Goal: Transaction & Acquisition: Purchase product/service

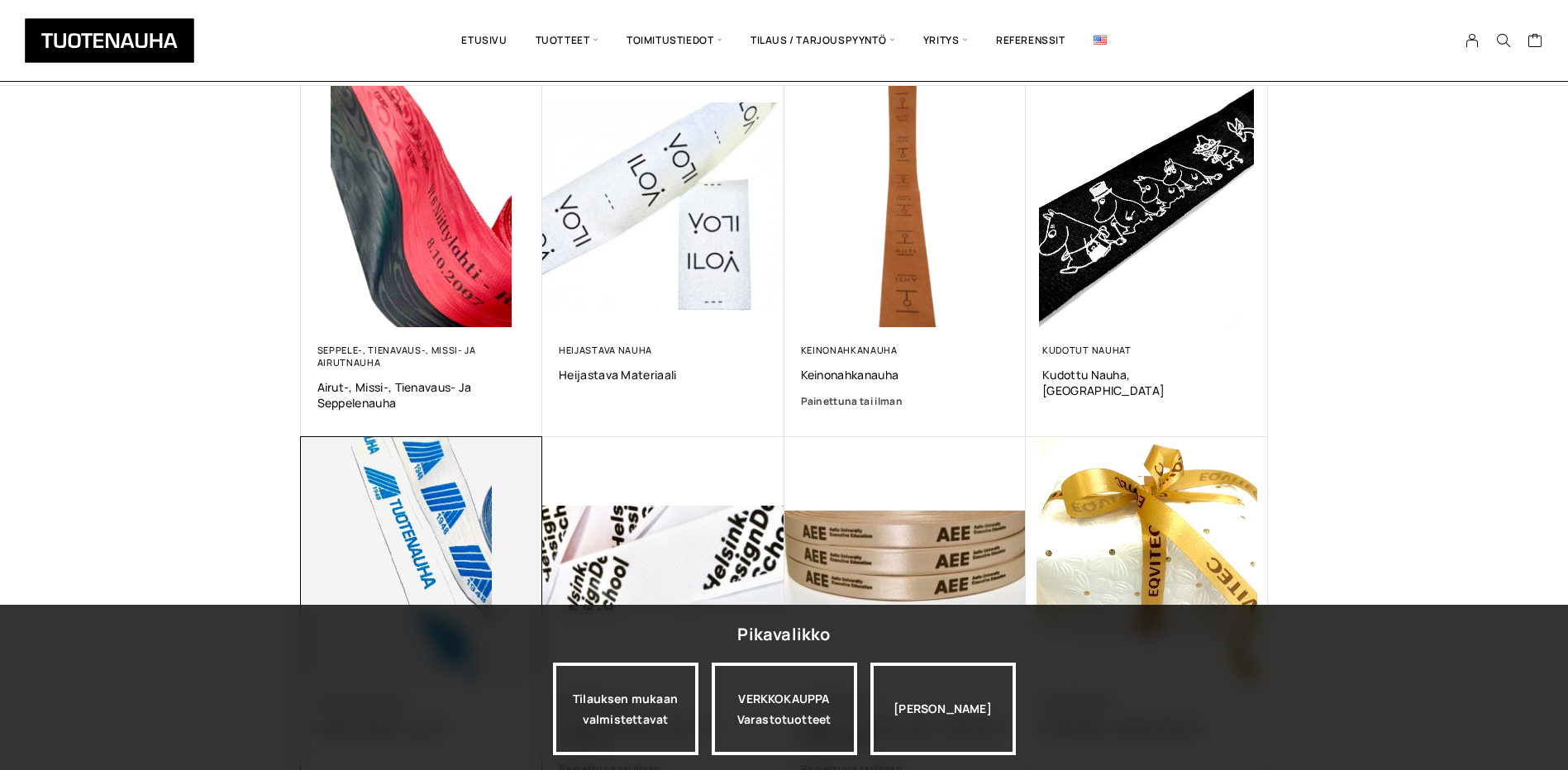
scroll to position [248, 0]
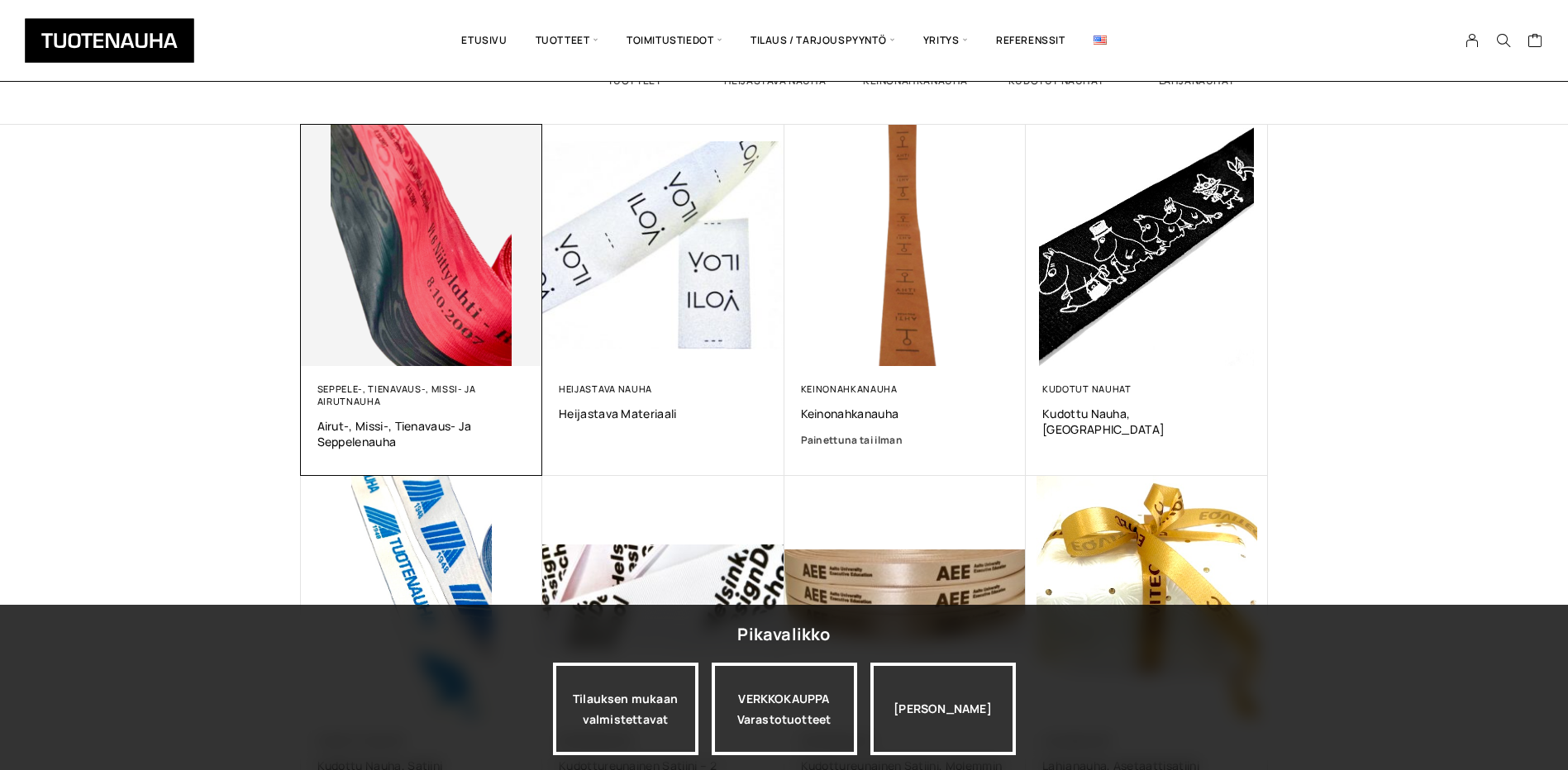
click at [397, 412] on div "Seppele-, tienavaus-, missi- ja airutnauha Airut-, missi-, tienavaus- ja seppel…" at bounding box center [421, 416] width 209 height 67
click at [432, 337] on img at bounding box center [422, 245] width 242 height 242
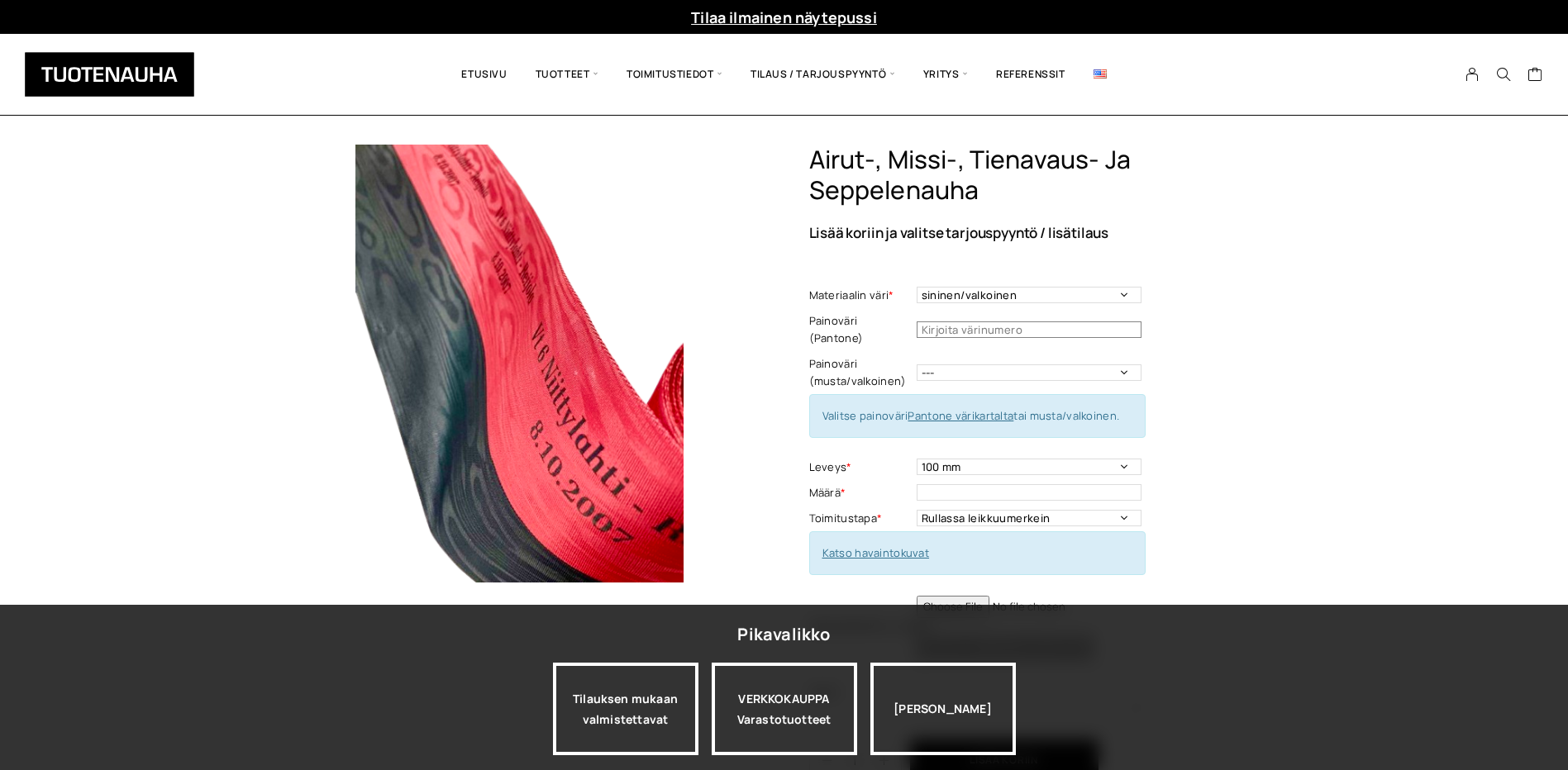
click at [950, 322] on input "text" at bounding box center [1028, 330] width 225 height 17
click at [1128, 364] on select "--- Musta Valkoinen" at bounding box center [1028, 372] width 225 height 17
select select "valkoinen"
click at [916, 364] on select "--- Musta Valkoinen" at bounding box center [1028, 372] width 225 height 17
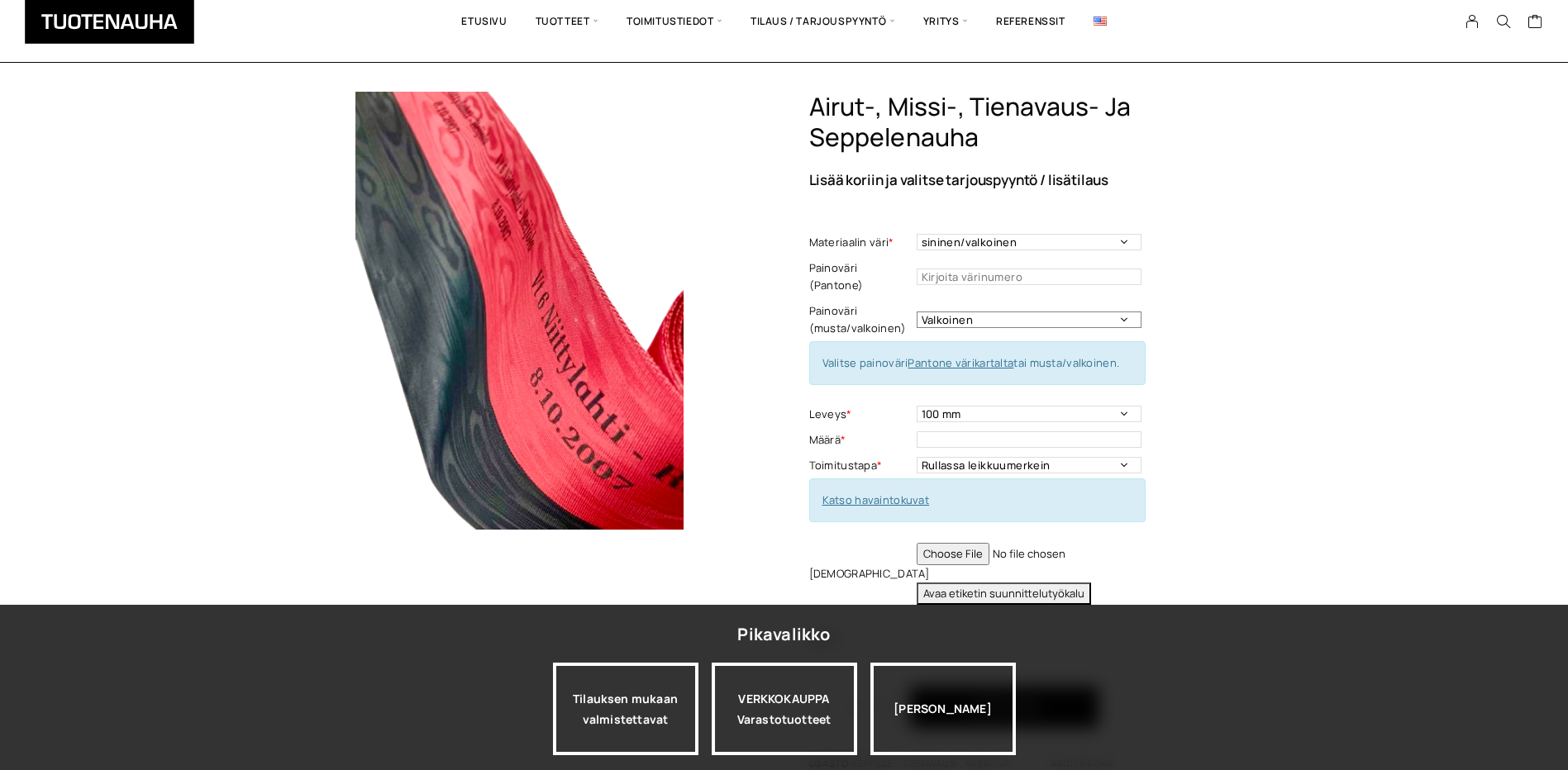
scroll to position [82, 0]
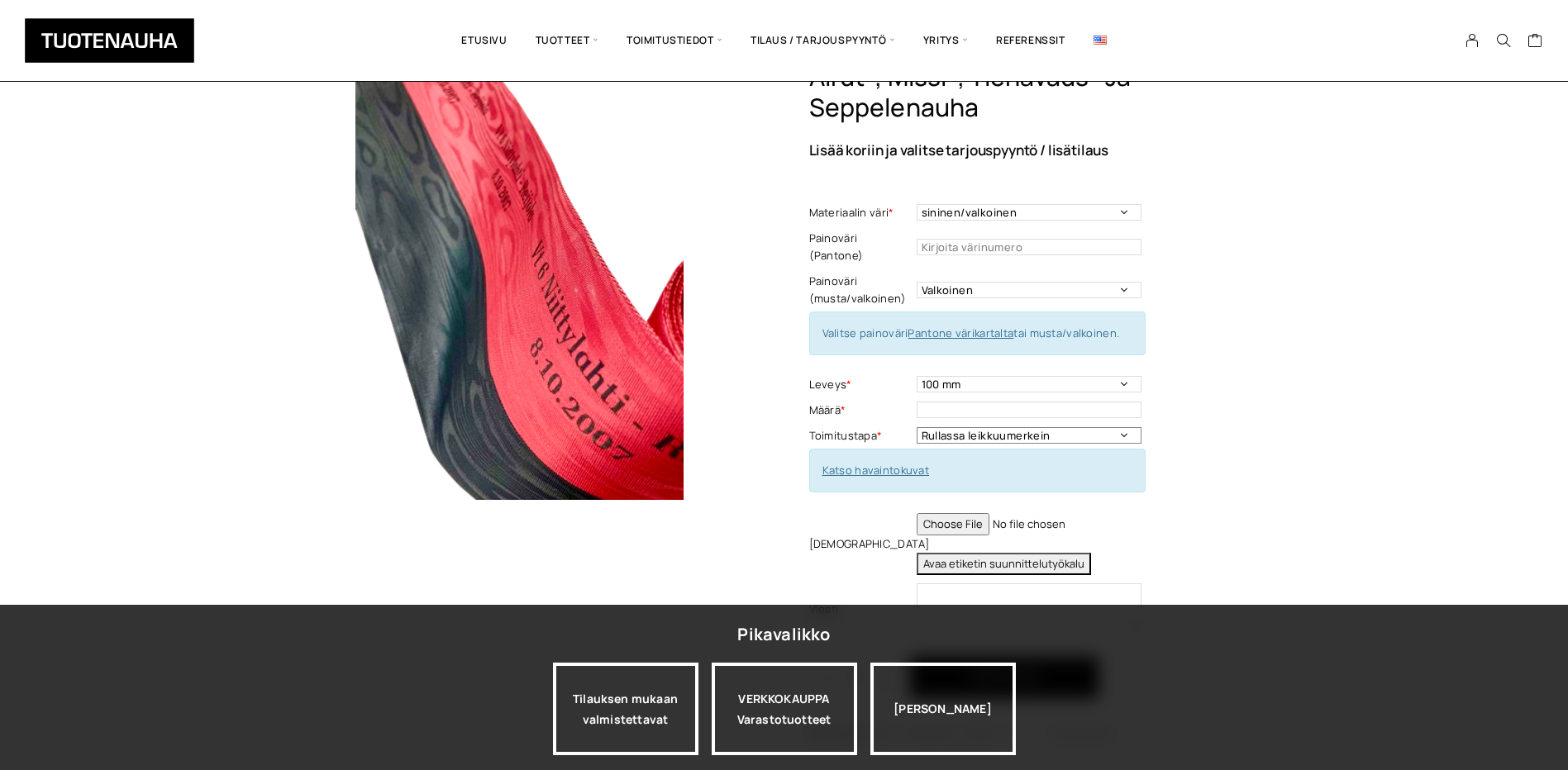
click at [1120, 427] on select "Rullassa leikkuumerkein Rullassa ilman leikkuumerkkejä Leikattuna" at bounding box center [1028, 435] width 225 height 17
click at [916, 427] on select "Rullassa leikkuumerkein Rullassa ilman leikkuumerkkejä Leikattuna" at bounding box center [1028, 435] width 225 height 17
click at [969, 401] on input "text" at bounding box center [1028, 409] width 225 height 17
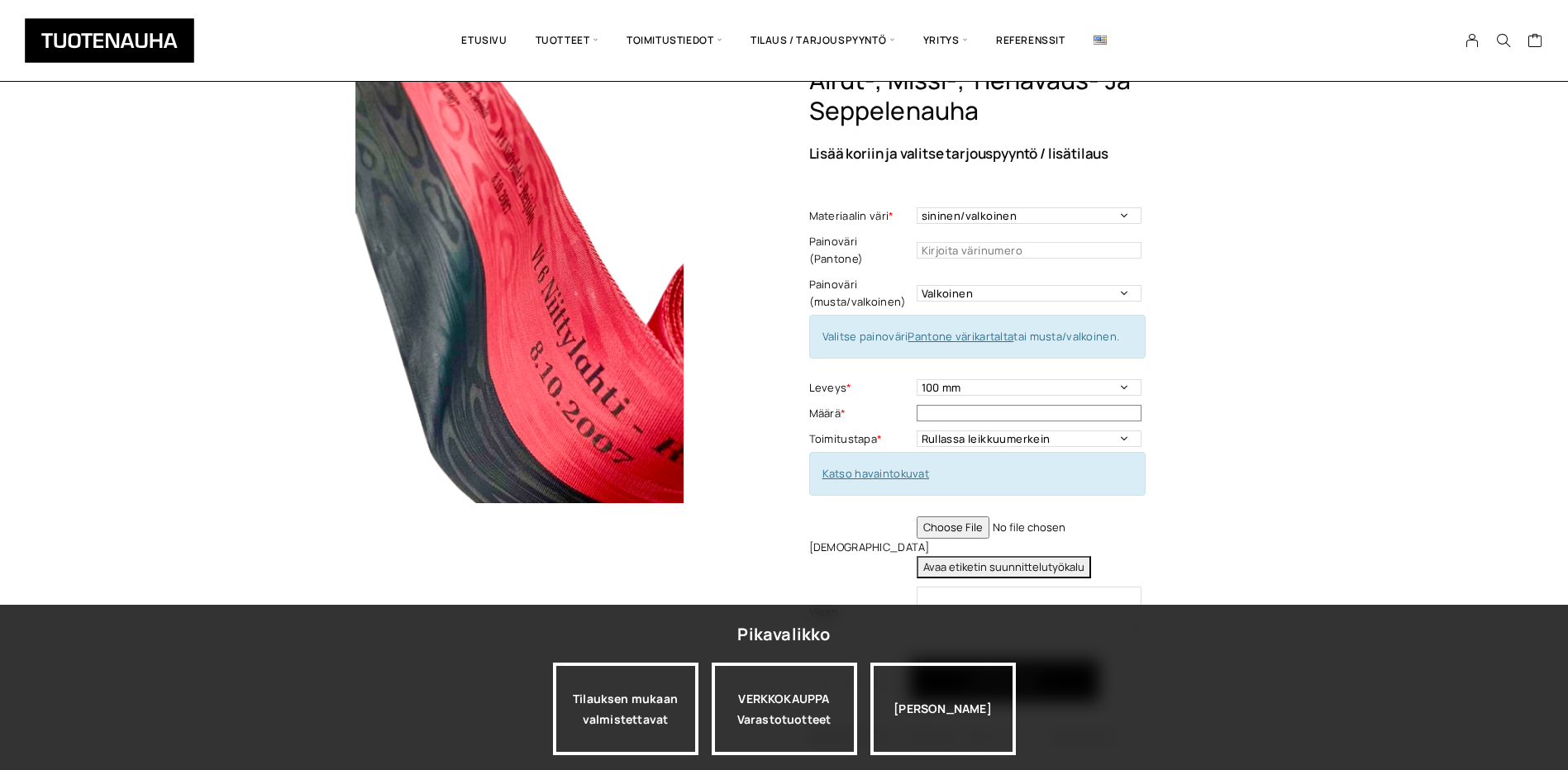
scroll to position [165, 0]
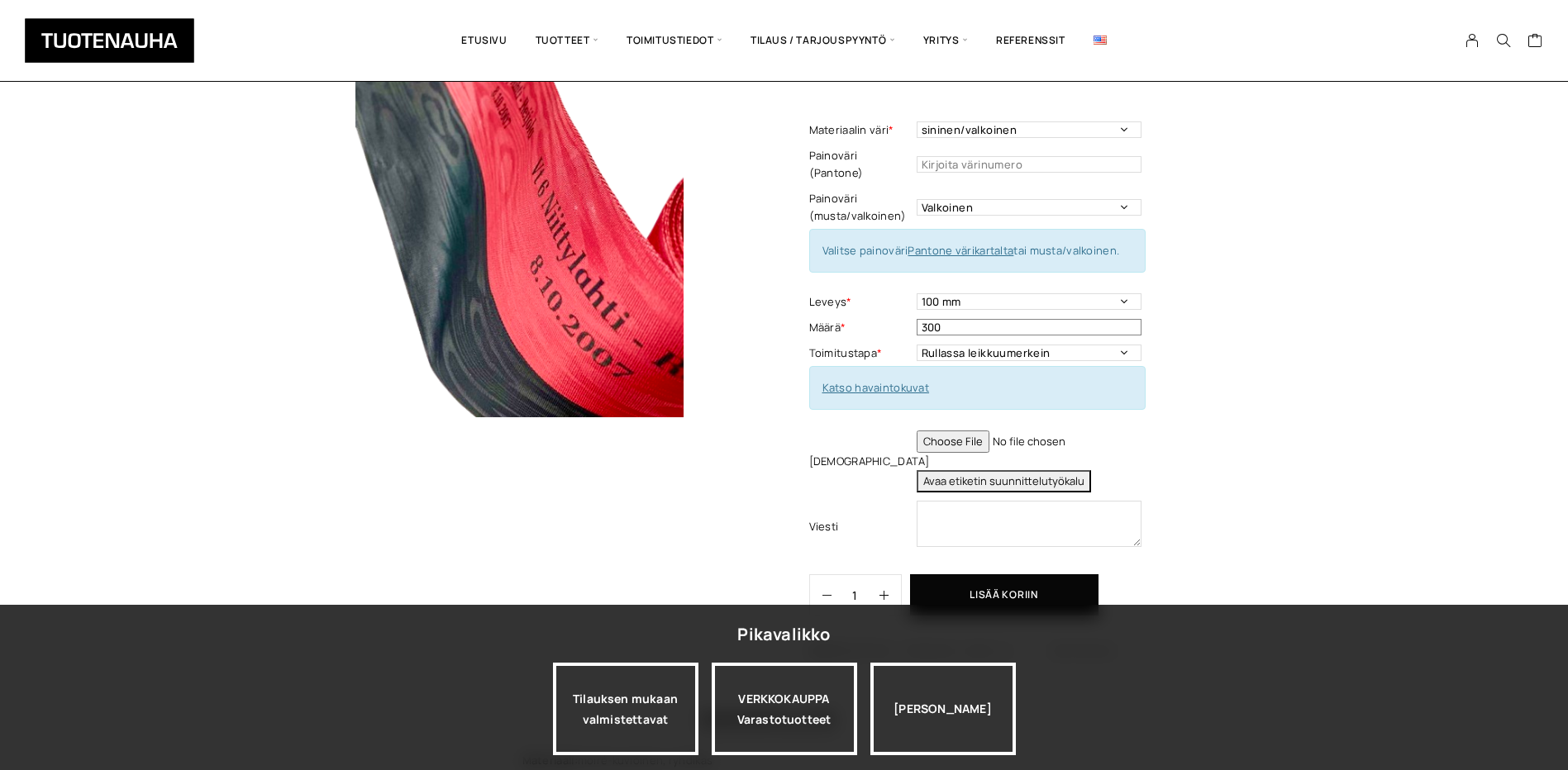
type input "300"
click at [878, 380] on link "Katso havaintokuvat" at bounding box center [875, 386] width 107 height 15
